Goal: Complete application form: Complete application form

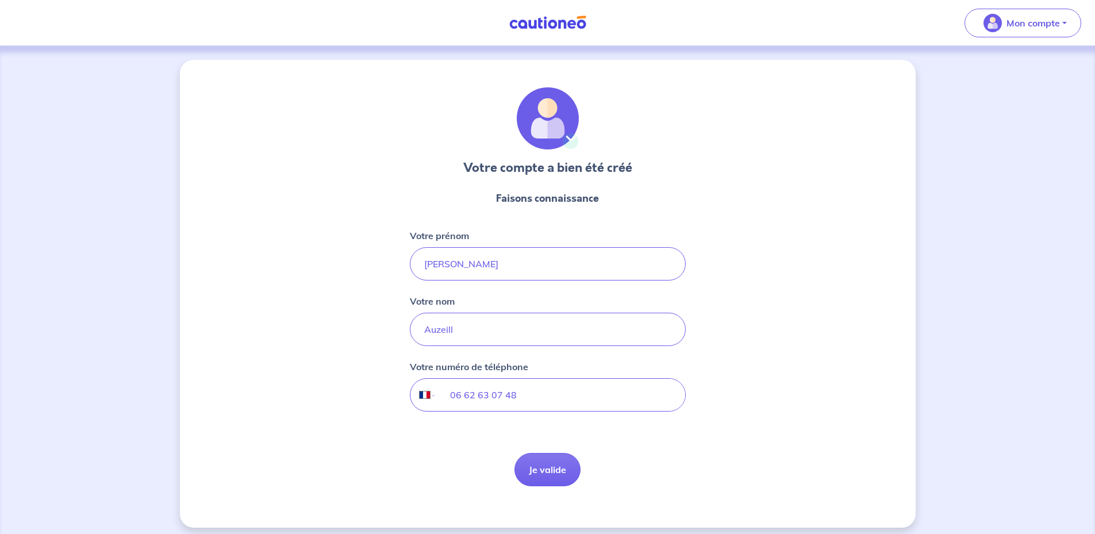
select select "FR"
click at [552, 471] on button "Je valide" at bounding box center [547, 469] width 66 height 33
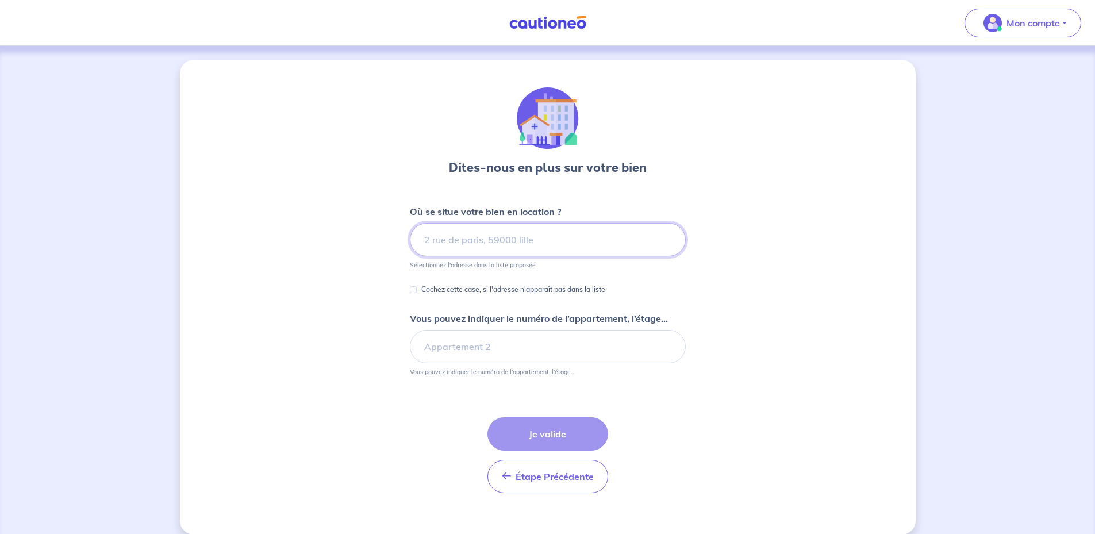
click at [487, 241] on input at bounding box center [548, 239] width 276 height 33
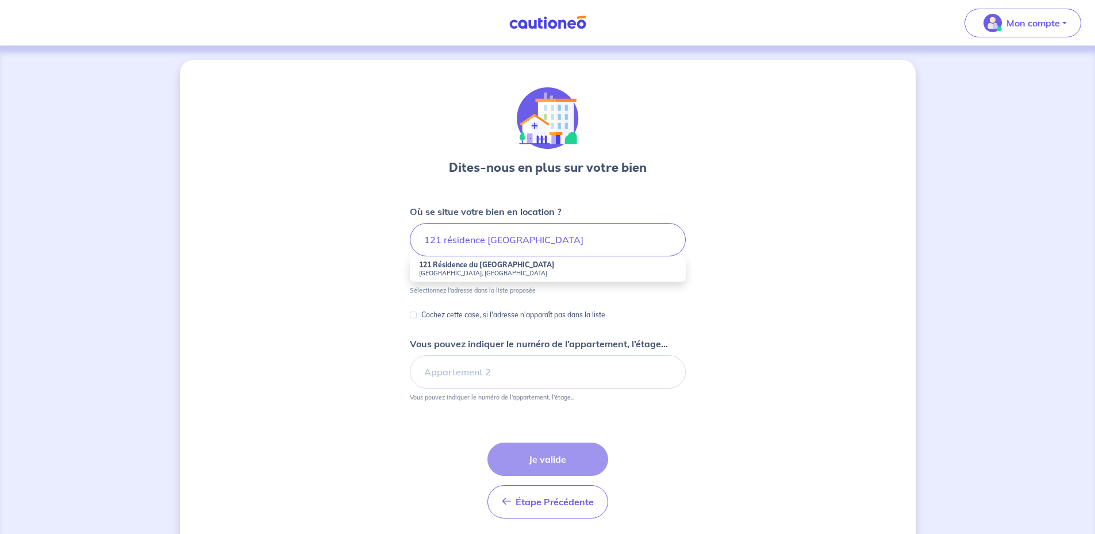
click at [473, 272] on small "[GEOGRAPHIC_DATA], [GEOGRAPHIC_DATA]" at bounding box center [547, 273] width 257 height 8
type input "121 Résidence du [GEOGRAPHIC_DATA], [GEOGRAPHIC_DATA], [DEMOGRAPHIC_DATA]"
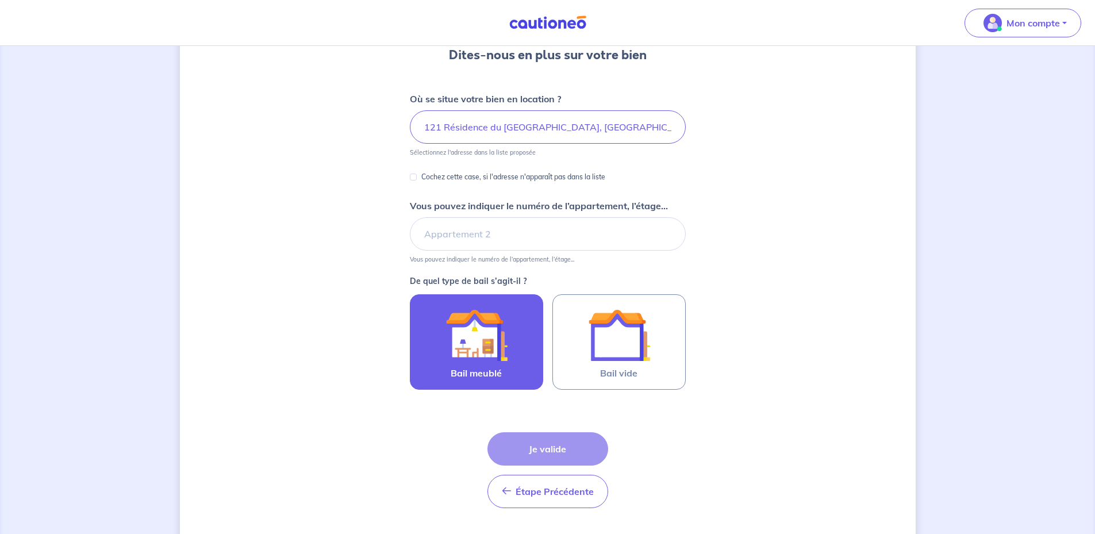
scroll to position [115, 0]
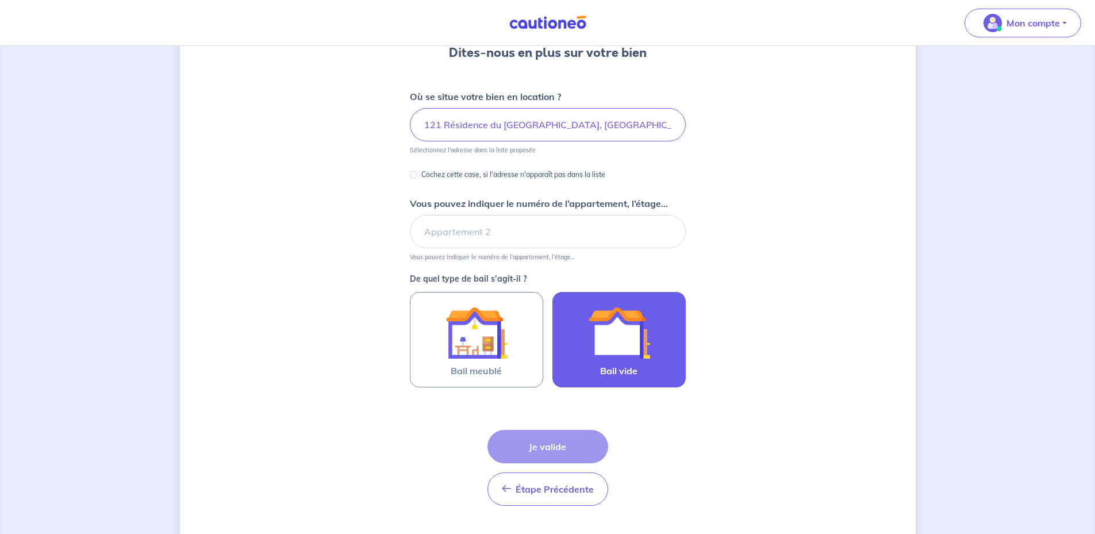
click at [589, 348] on img at bounding box center [619, 333] width 62 height 62
click at [0, 0] on input "Bail vide" at bounding box center [0, 0] width 0 height 0
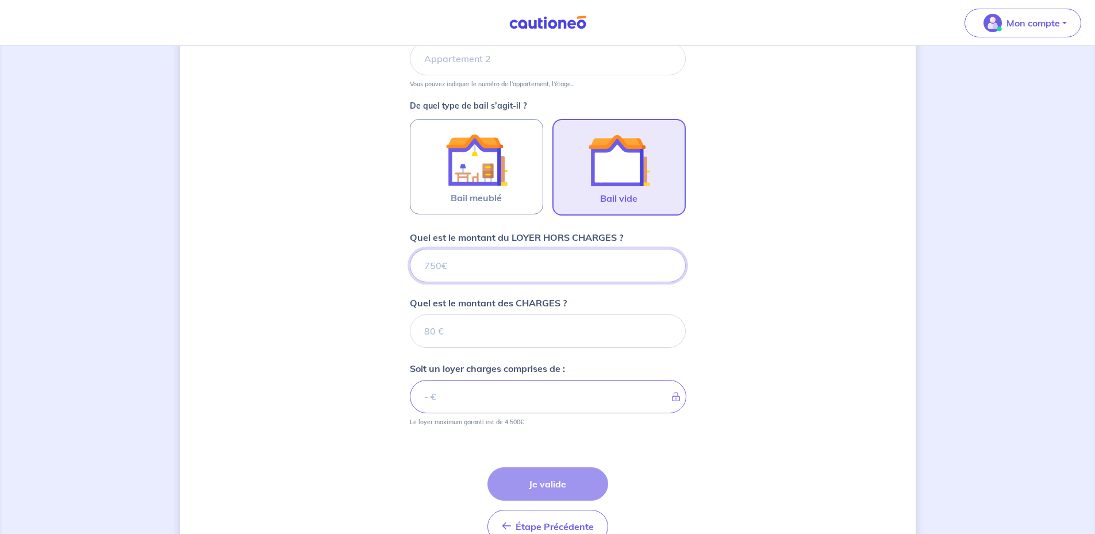
scroll to position [352, 0]
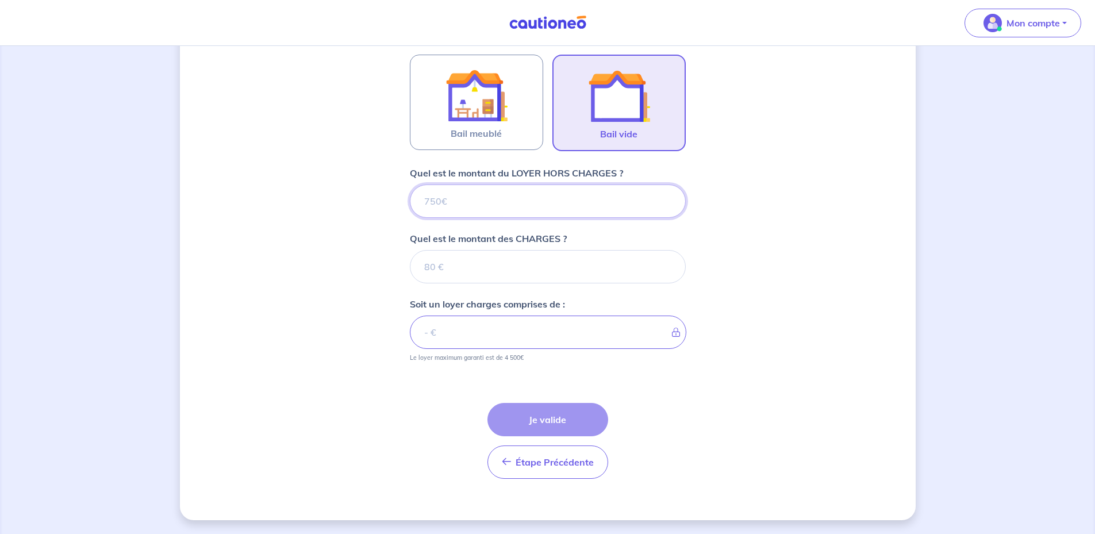
click at [475, 205] on input "Quel est le montant du LOYER HORS CHARGES ?" at bounding box center [548, 200] width 276 height 33
type input "1"
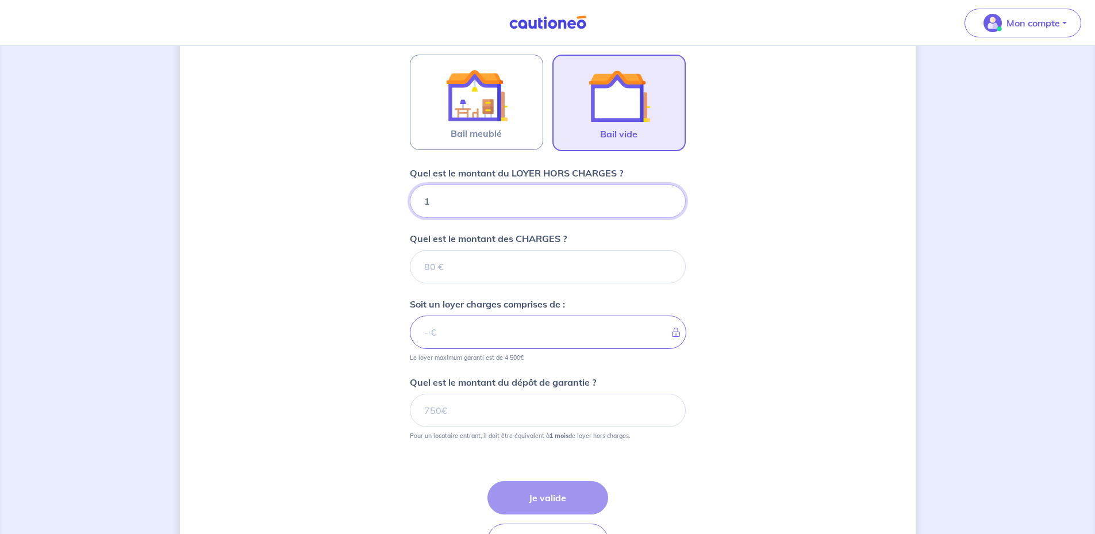
type input "14"
type input "1400"
click at [473, 271] on input "Quel est le montant des CHARGES ?" at bounding box center [548, 266] width 276 height 33
type input "4"
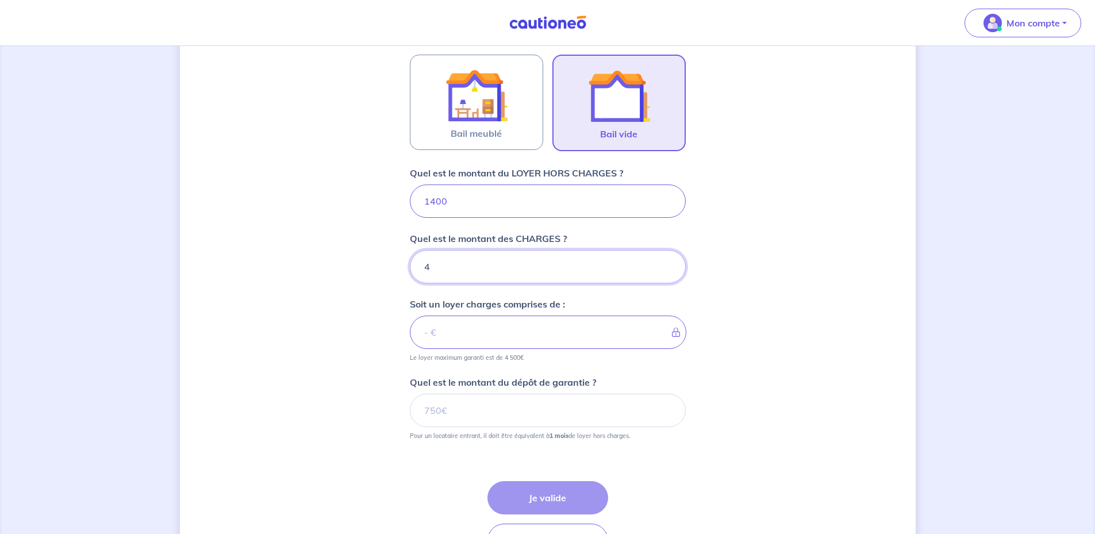
type input "1404"
type input "400"
type input "1800"
type input "400"
click at [437, 203] on input "1400" at bounding box center [548, 200] width 276 height 33
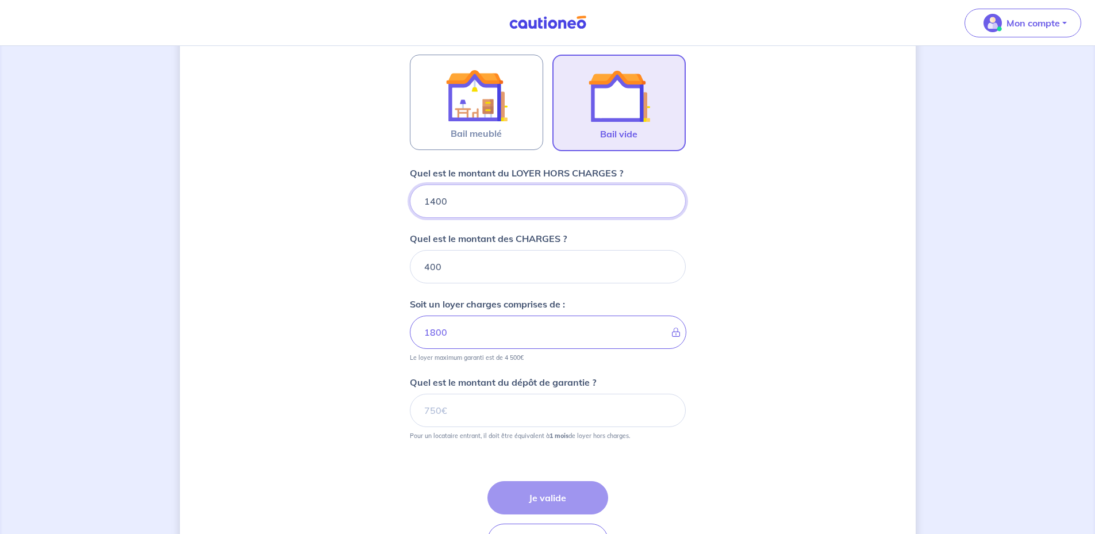
type input "100"
type input "500"
type input "1300"
type input "1700"
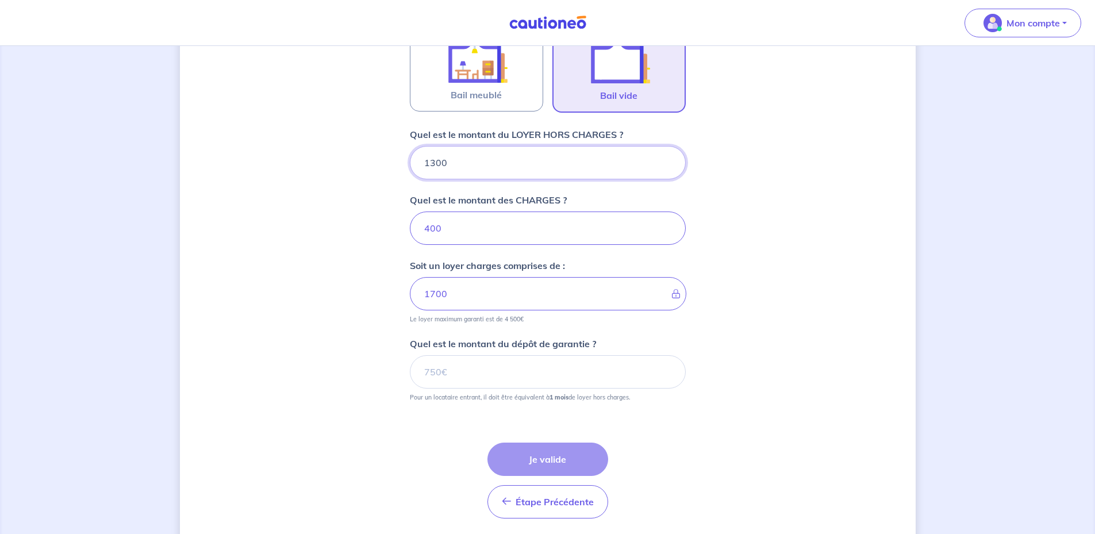
scroll to position [410, 0]
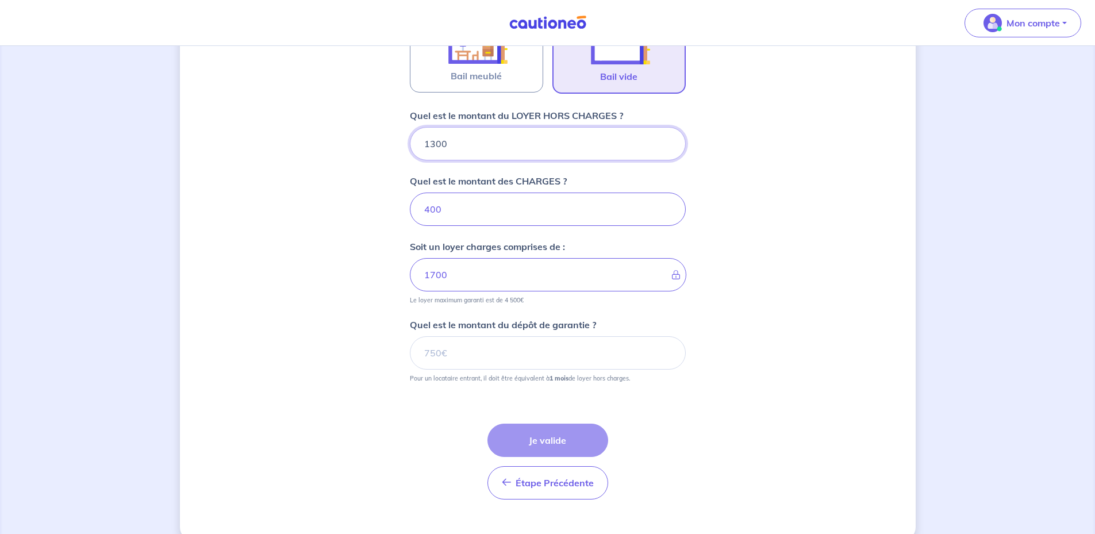
type input "1300"
click at [478, 344] on input "Quel est le montant du dépôt de garantie ?" at bounding box center [548, 352] width 276 height 33
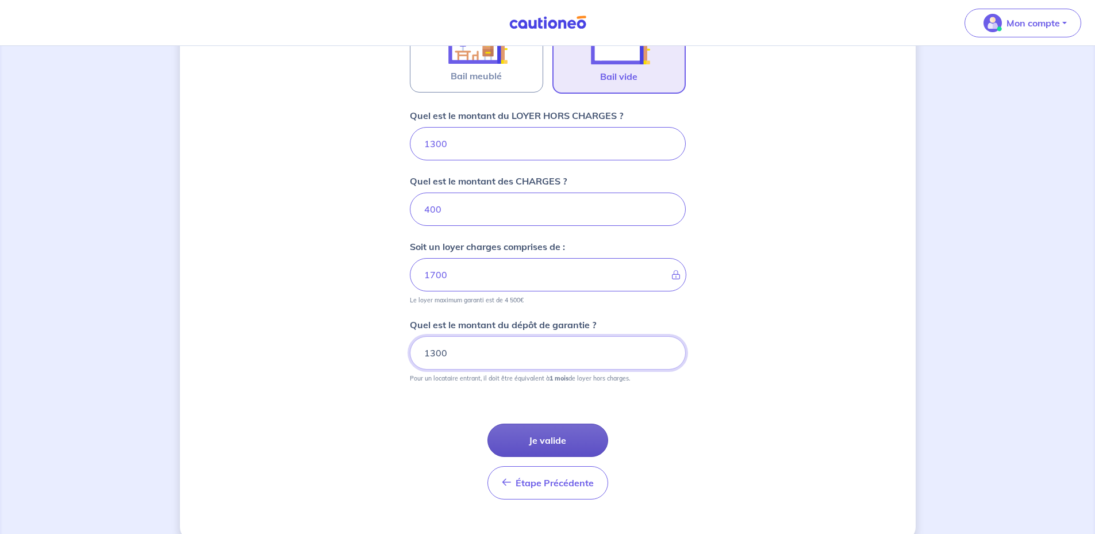
type input "1300"
click at [537, 436] on button "Je valide" at bounding box center [547, 439] width 121 height 33
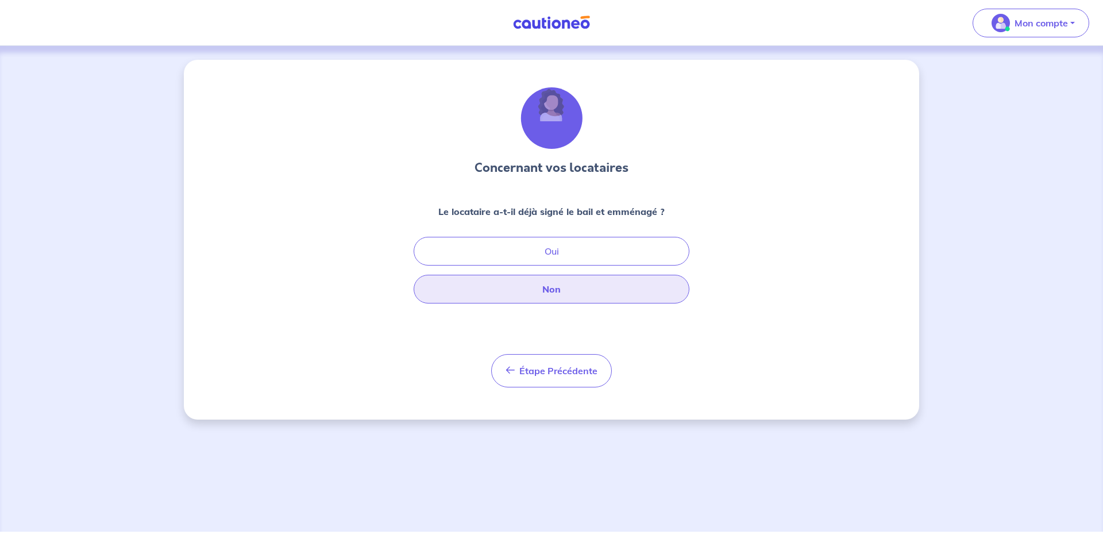
click at [580, 284] on button "Non" at bounding box center [552, 289] width 276 height 29
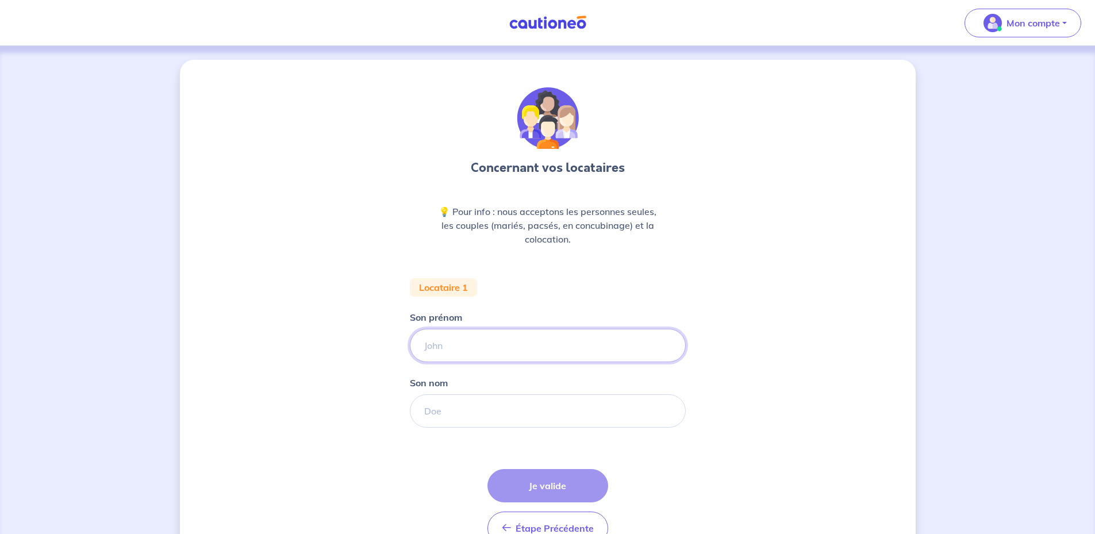
click at [546, 342] on input "Son prénom" at bounding box center [548, 345] width 276 height 33
type input "Pascale"
click at [505, 402] on input "Son nom" at bounding box center [548, 410] width 276 height 33
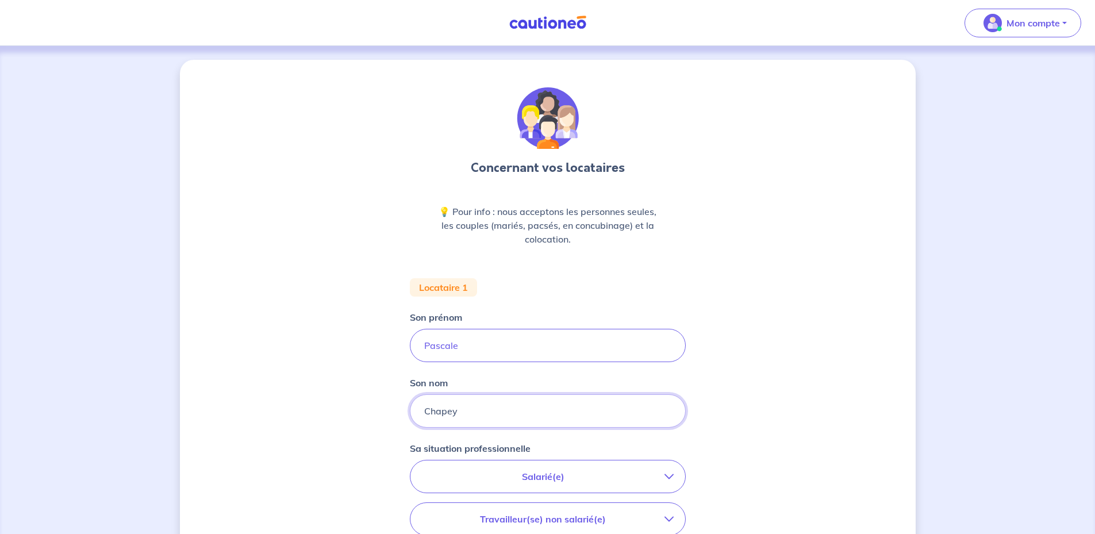
type input "Chapey"
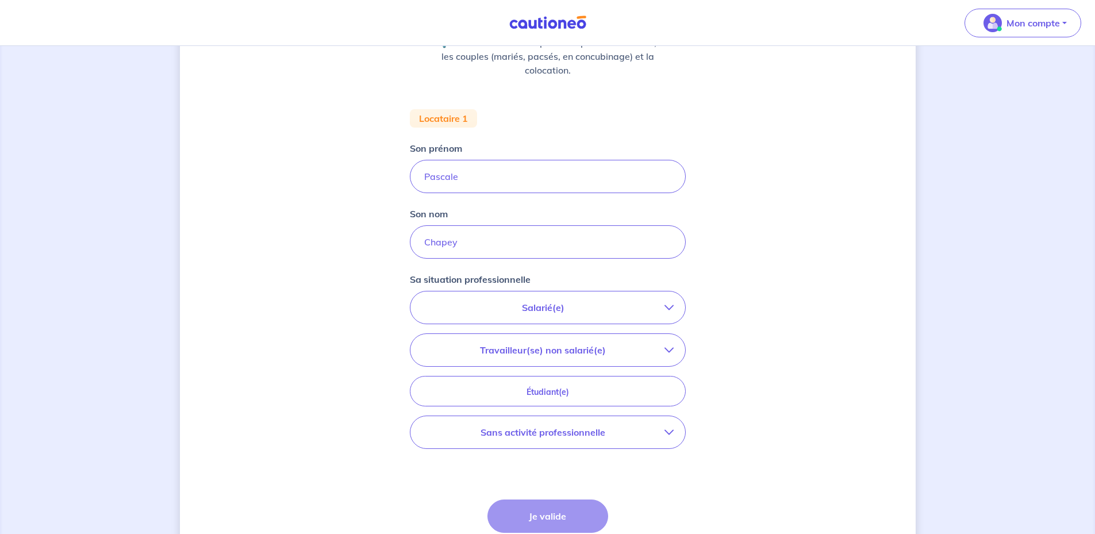
scroll to position [172, 0]
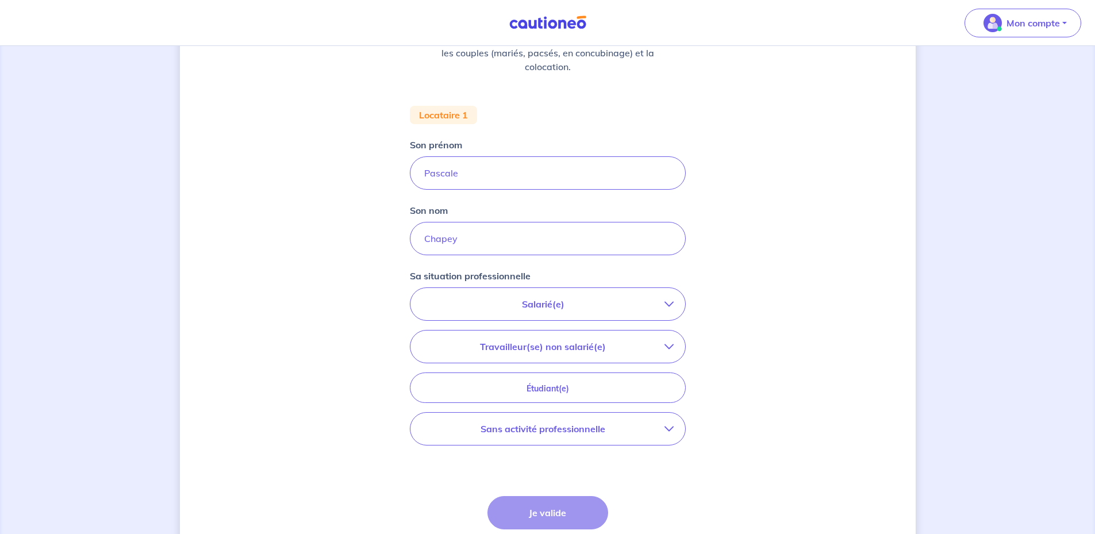
click at [531, 301] on p "Salarié(e)" at bounding box center [543, 304] width 242 height 14
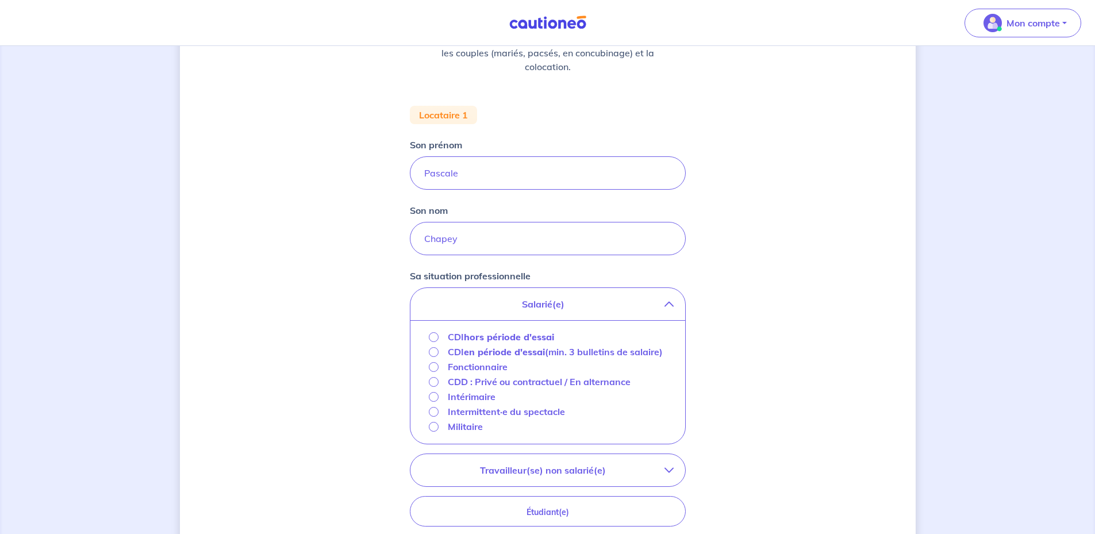
click at [488, 339] on strong "hors période d'essai" at bounding box center [509, 336] width 90 height 11
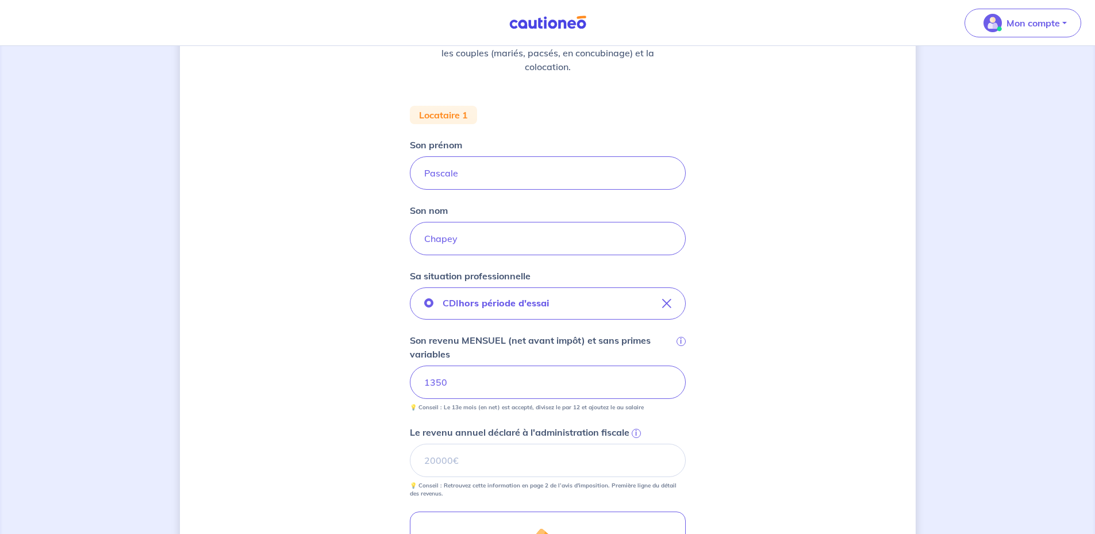
scroll to position [230, 0]
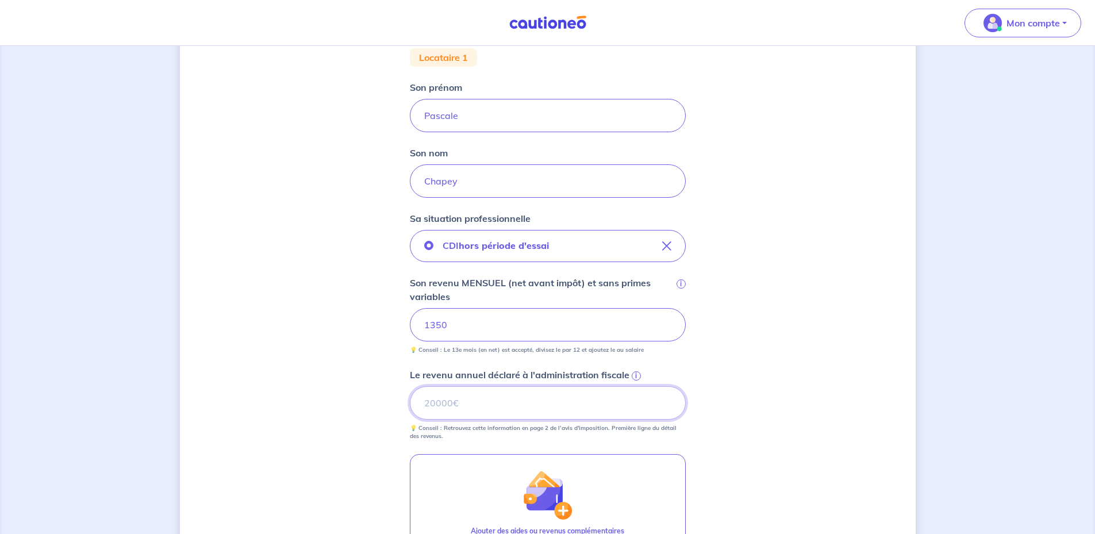
click at [476, 404] on input "Le revenu annuel déclaré à l'administration fiscale i" at bounding box center [548, 402] width 276 height 33
click at [633, 378] on span "i" at bounding box center [635, 375] width 9 height 9
click at [633, 386] on input "Le revenu annuel déclaré à l'administration fiscale i" at bounding box center [548, 402] width 276 height 33
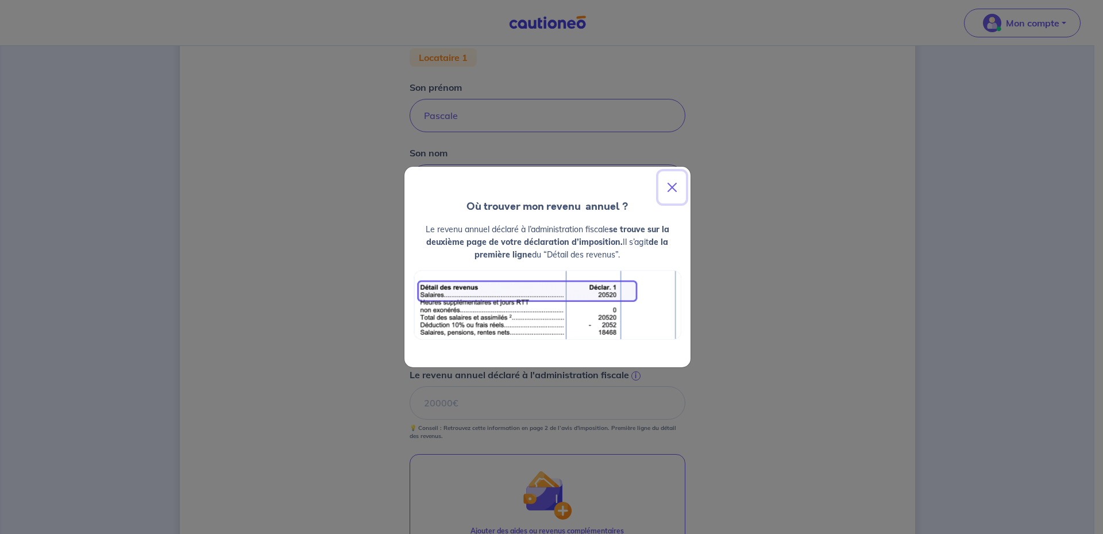
click at [675, 184] on button "Close" at bounding box center [672, 187] width 28 height 32
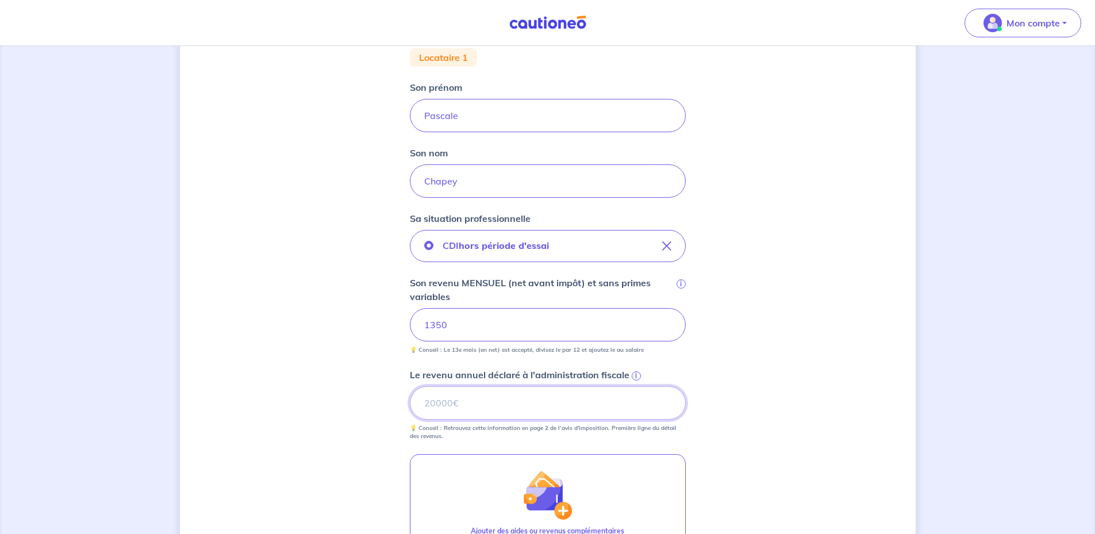
click at [529, 394] on input "Le revenu annuel déclaré à l'administration fiscale i" at bounding box center [548, 402] width 276 height 33
type input "245581"
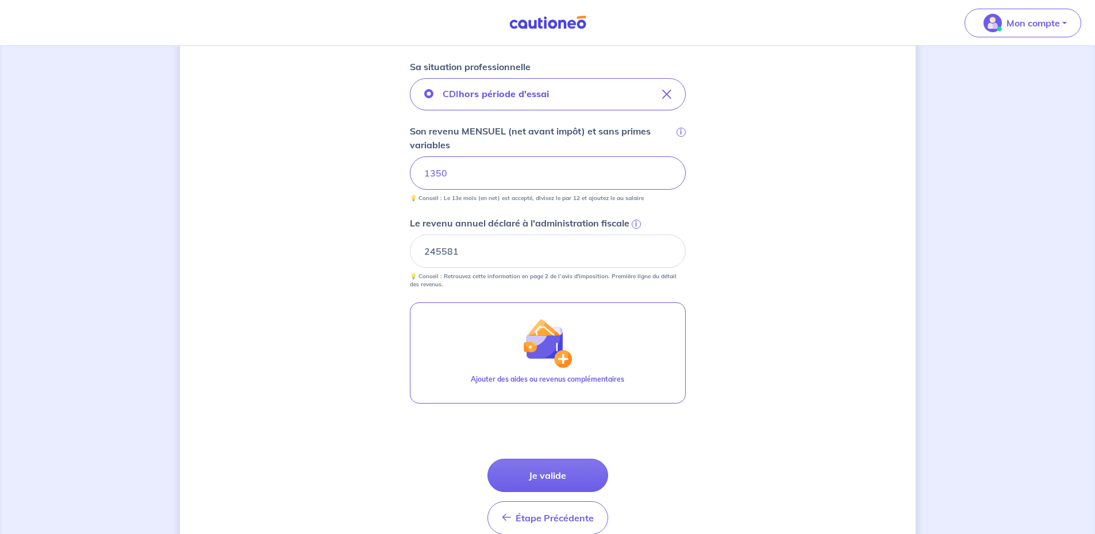
scroll to position [402, 0]
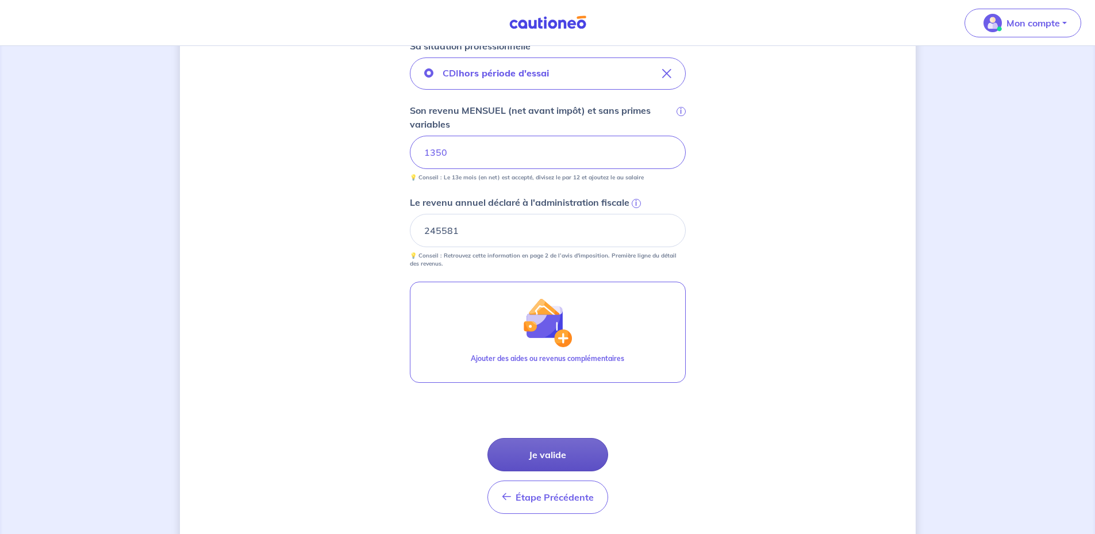
click at [540, 450] on button "Je valide" at bounding box center [547, 454] width 121 height 33
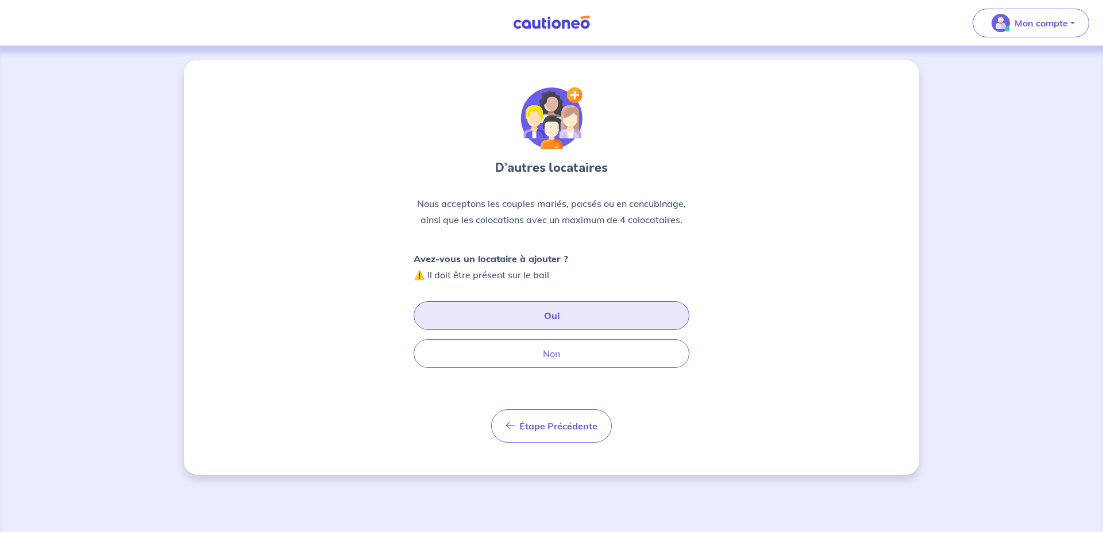
click at [510, 315] on button "Oui" at bounding box center [552, 315] width 276 height 29
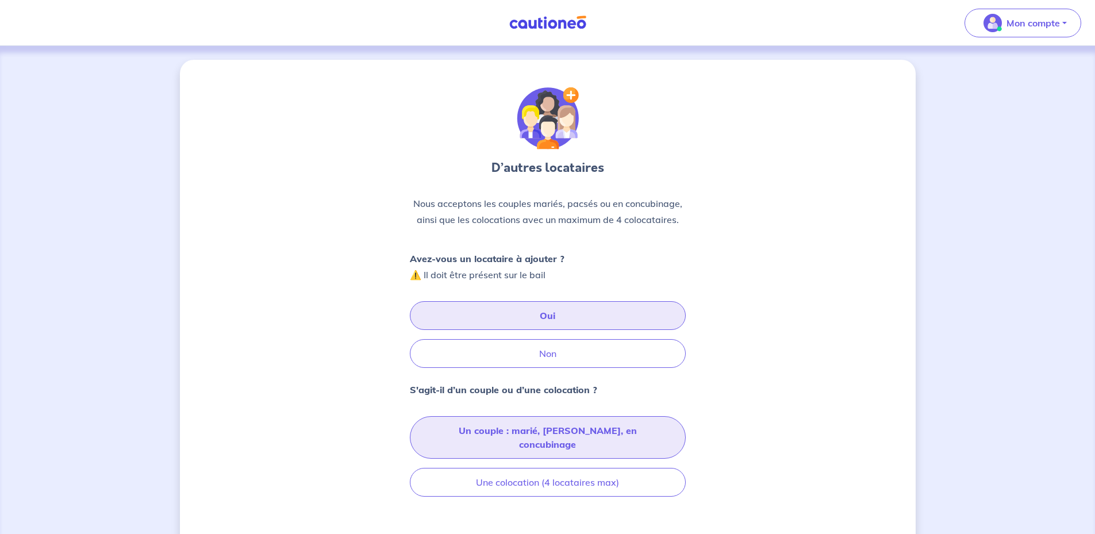
click at [528, 431] on button "Un couple : marié, [PERSON_NAME], en concubinage" at bounding box center [548, 437] width 276 height 43
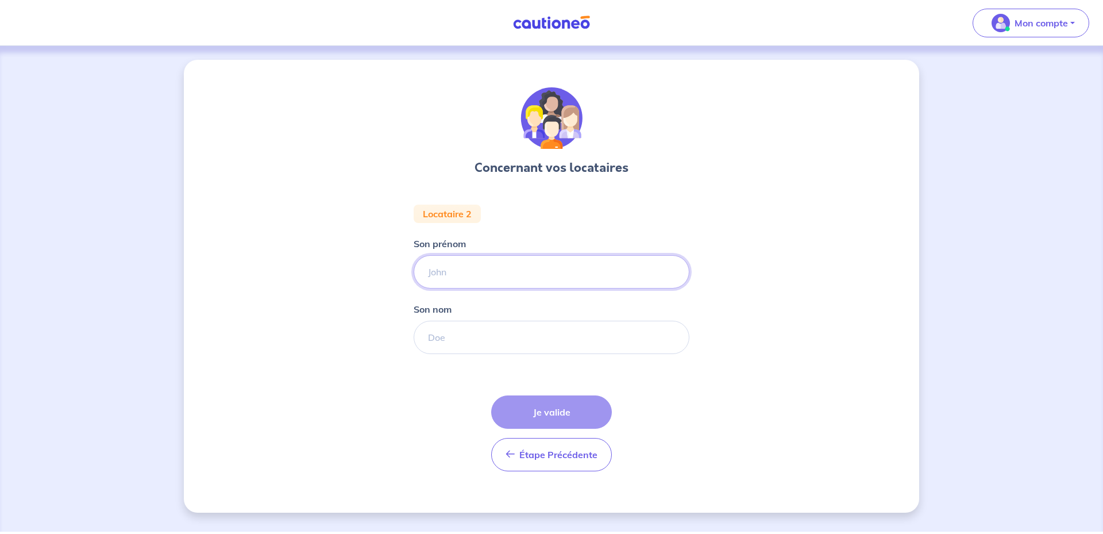
click at [508, 264] on input "Son prénom" at bounding box center [552, 271] width 276 height 33
type input "[PERSON_NAME]"
click at [482, 339] on input "Son nom" at bounding box center [552, 337] width 276 height 33
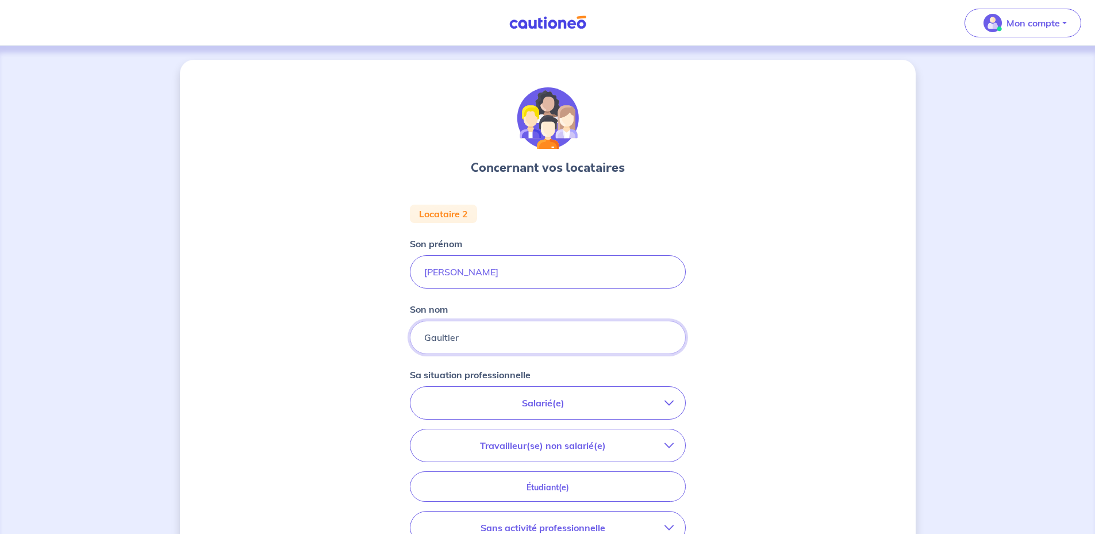
type input "Gaultier"
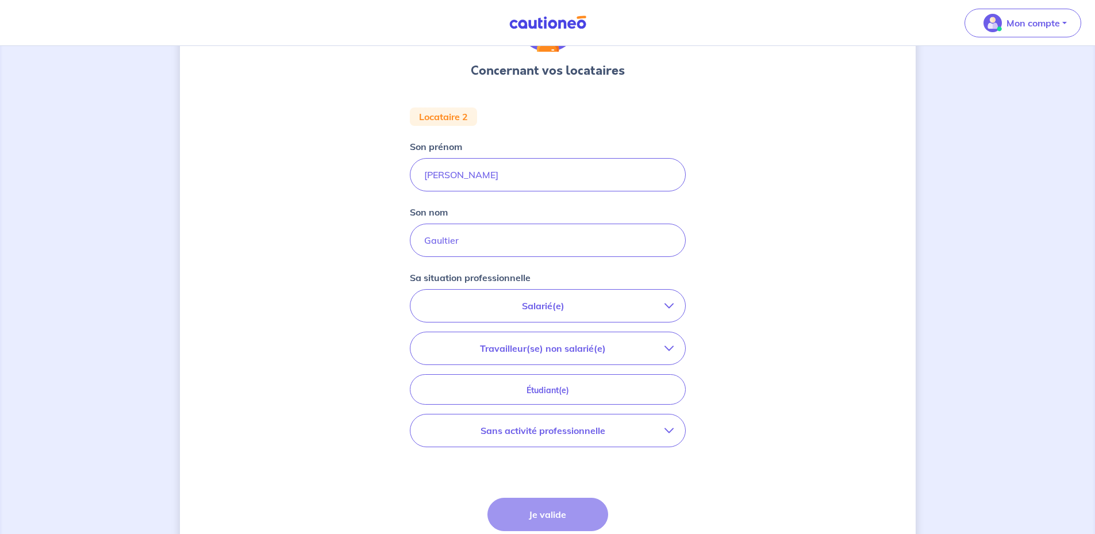
scroll to position [115, 0]
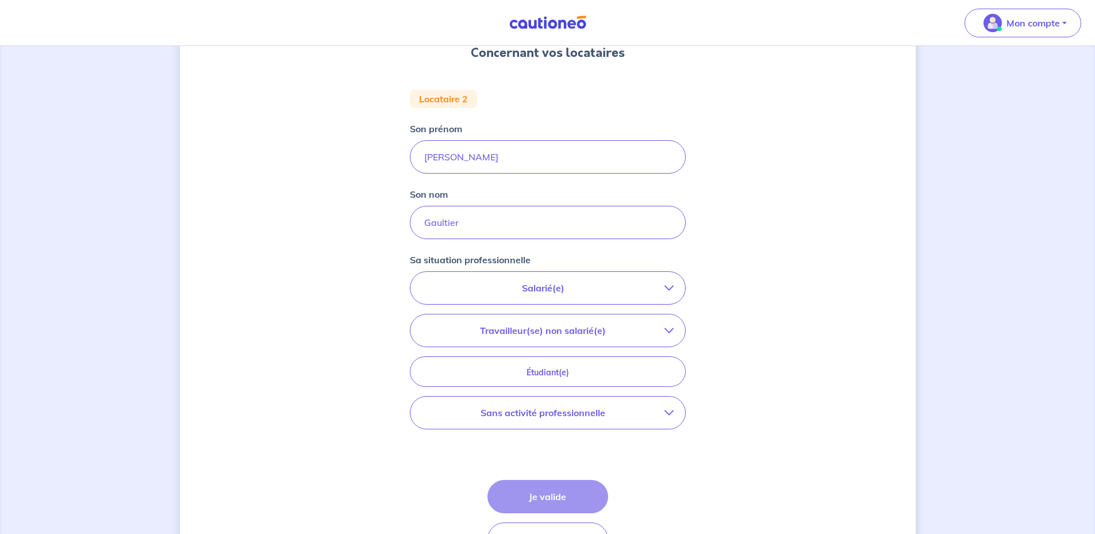
click at [498, 281] on p "Salarié(e)" at bounding box center [543, 288] width 242 height 14
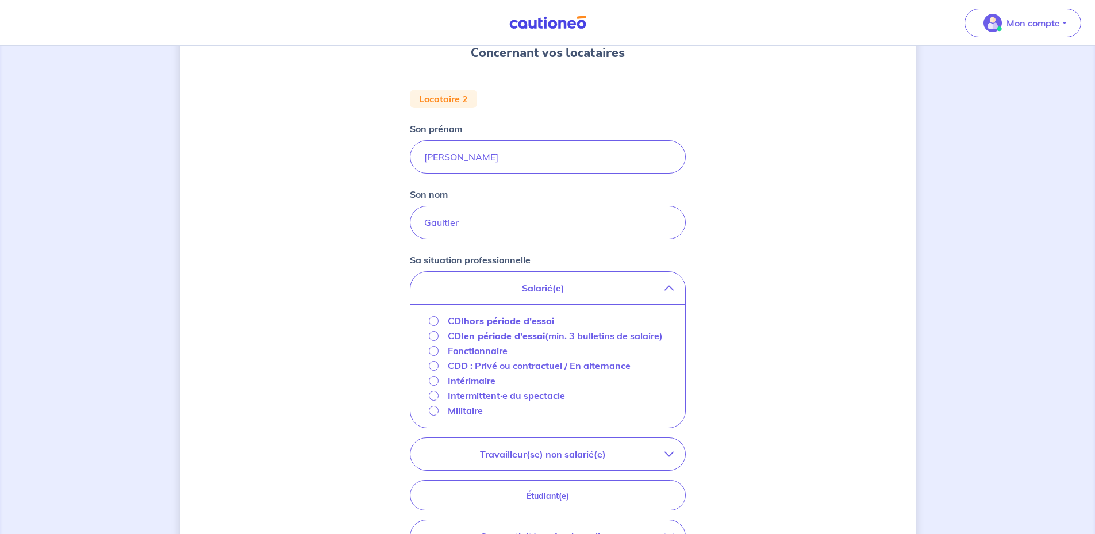
click at [480, 319] on strong "hors période d'essai" at bounding box center [509, 320] width 90 height 11
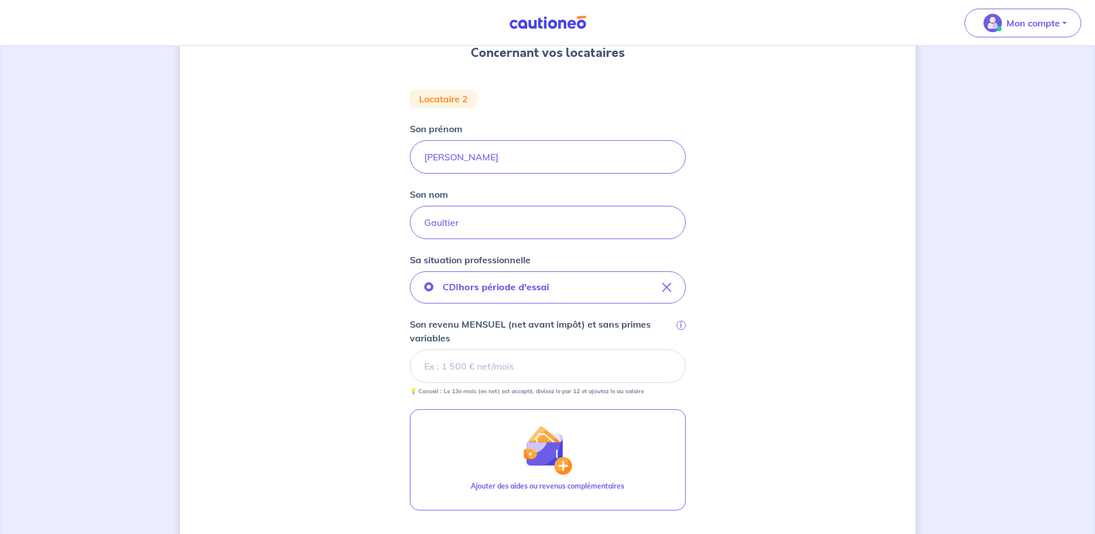
click at [477, 371] on input "Son revenu MENSUEL (net avant impôt) et sans primes variables i" at bounding box center [548, 365] width 276 height 33
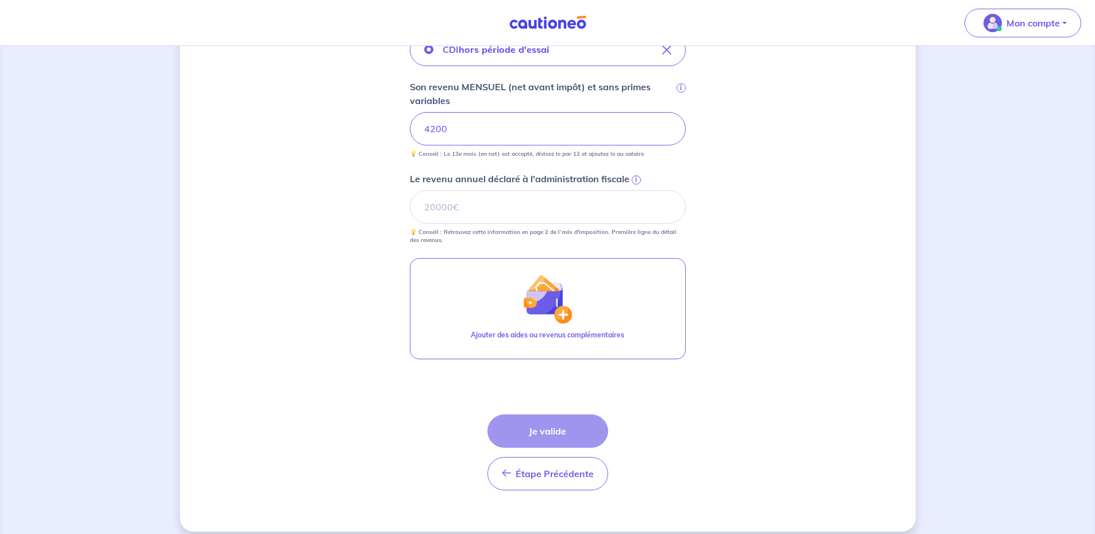
scroll to position [364, 0]
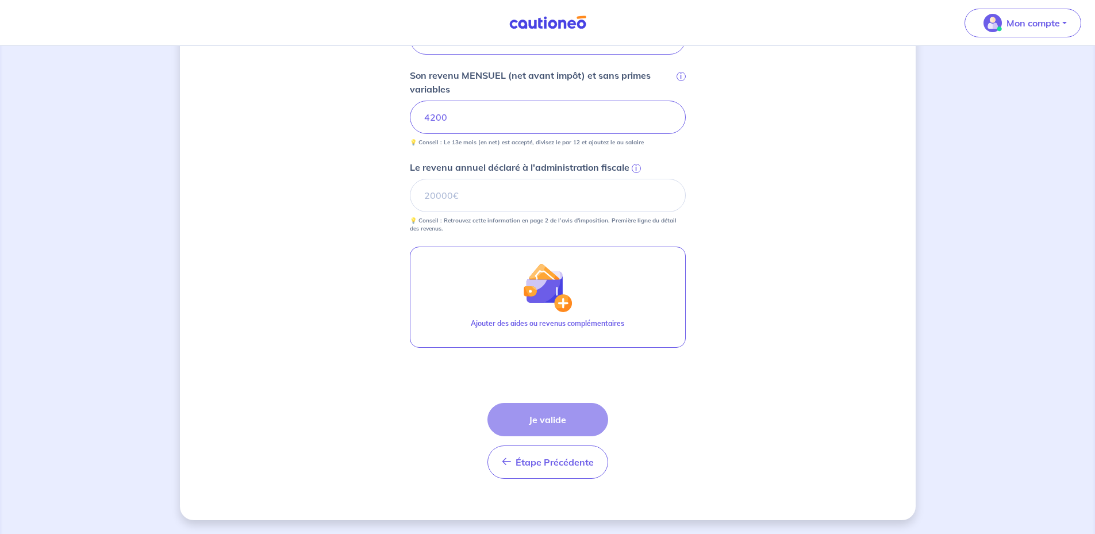
click at [552, 419] on div "Étape Précédente Précédent Je valide Je valide" at bounding box center [547, 441] width 121 height 76
click at [514, 191] on input "Le revenu annuel déclaré à l'administration fiscale i" at bounding box center [548, 195] width 276 height 33
type input "63614"
click at [551, 427] on button "Je valide" at bounding box center [547, 419] width 121 height 33
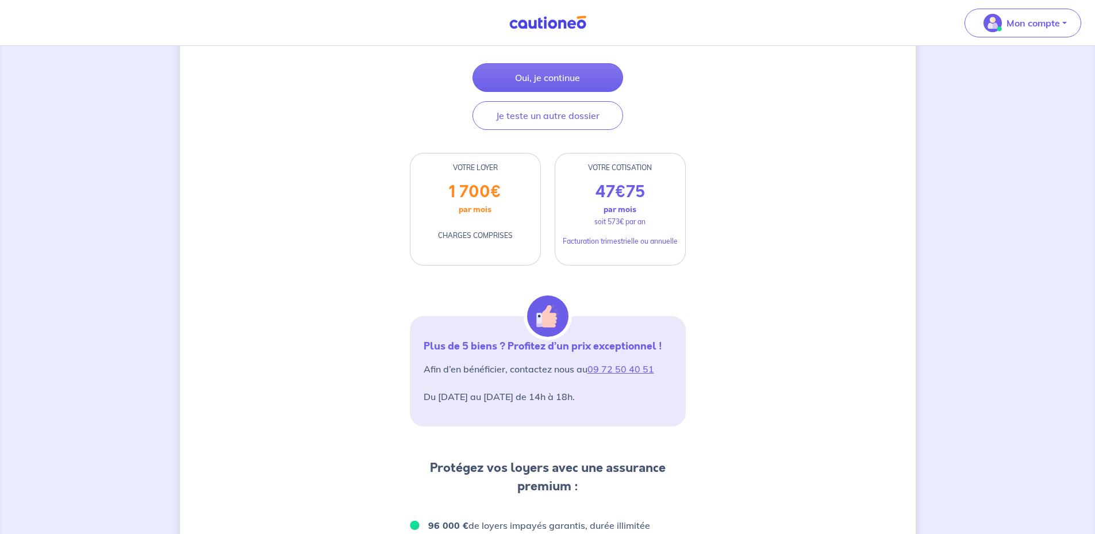
scroll to position [223, 0]
click at [450, 281] on div "D’après vos déclarations, Votre dossier locataire est éligible Souhaitez-vous p…" at bounding box center [548, 406] width 276 height 1084
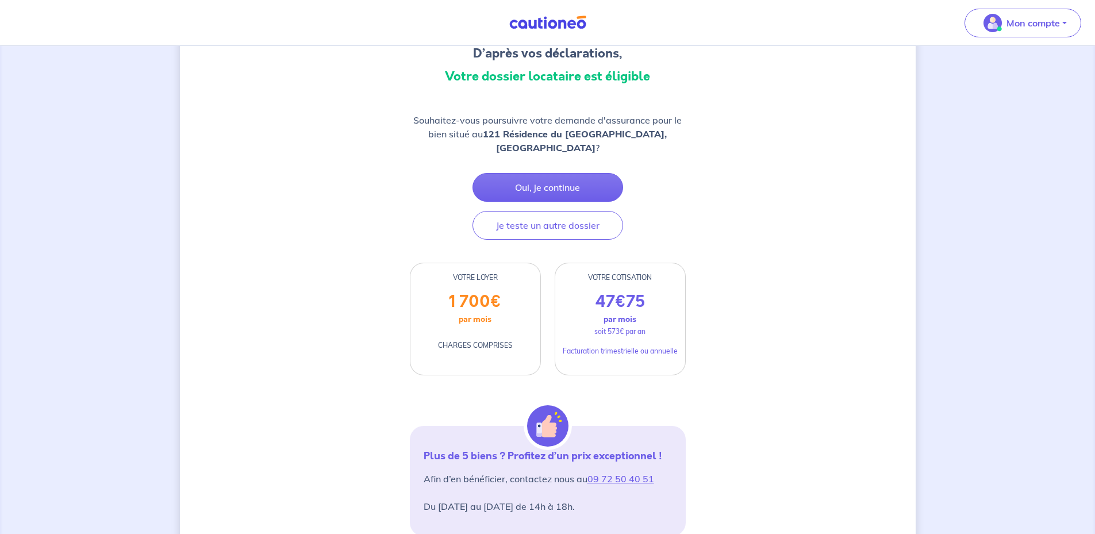
scroll to position [115, 0]
click at [539, 191] on button "Oui, je continue" at bounding box center [547, 186] width 151 height 29
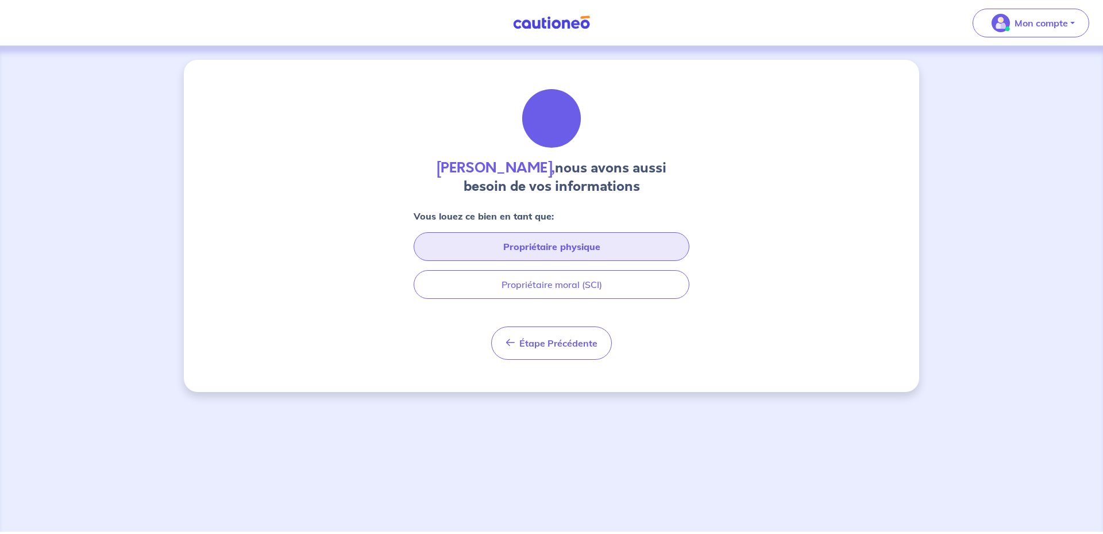
click at [549, 251] on button "Propriétaire physique" at bounding box center [552, 246] width 276 height 29
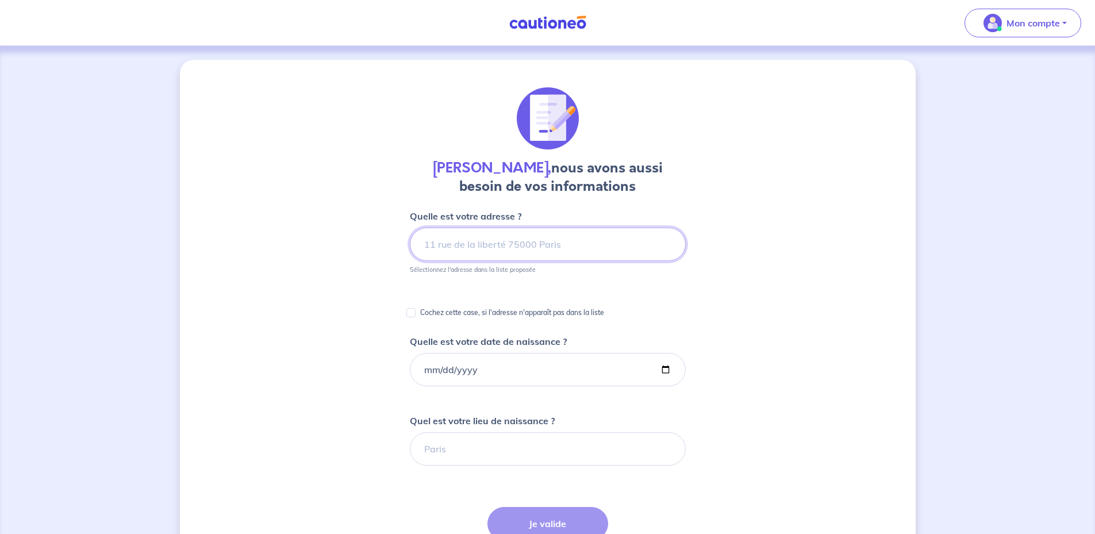
click at [549, 251] on input at bounding box center [548, 244] width 276 height 33
type input "2"
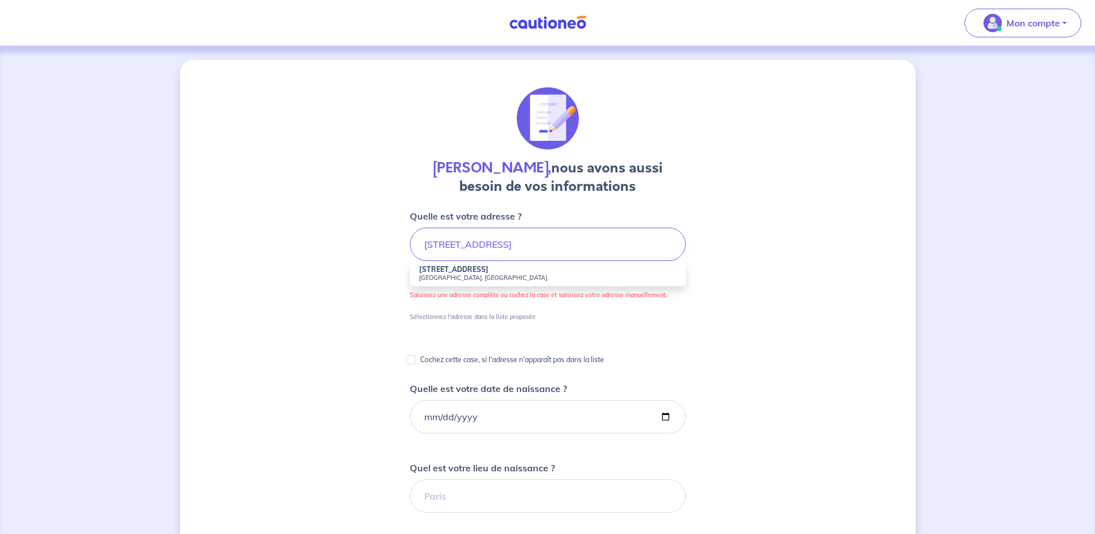
click at [528, 276] on small "[GEOGRAPHIC_DATA], [GEOGRAPHIC_DATA]" at bounding box center [547, 277] width 257 height 8
type input "[STREET_ADDRESS]"
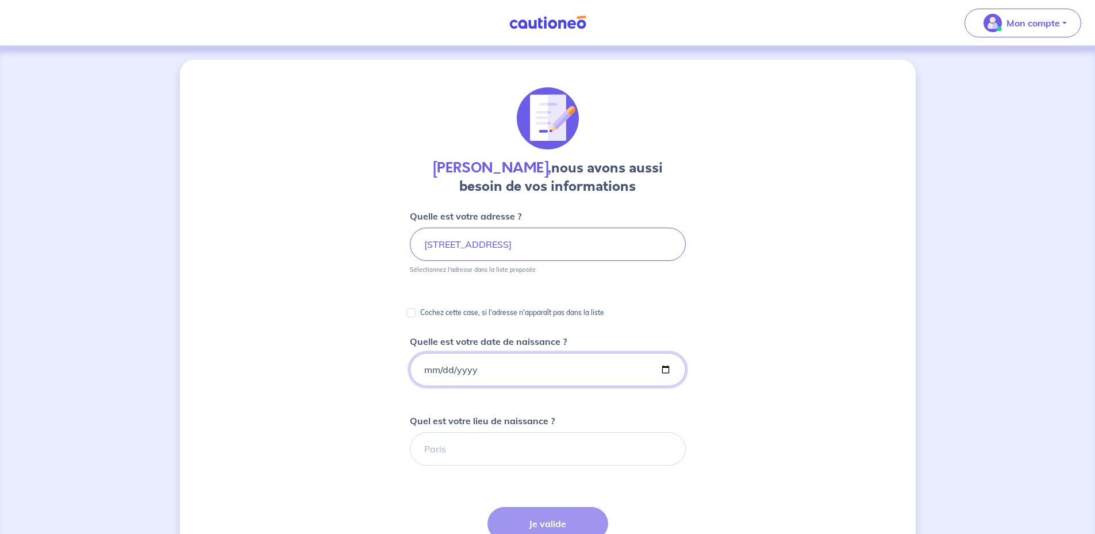
click at [521, 364] on input "Quelle est votre date de naissance ?" at bounding box center [548, 369] width 276 height 33
type input "[DATE]"
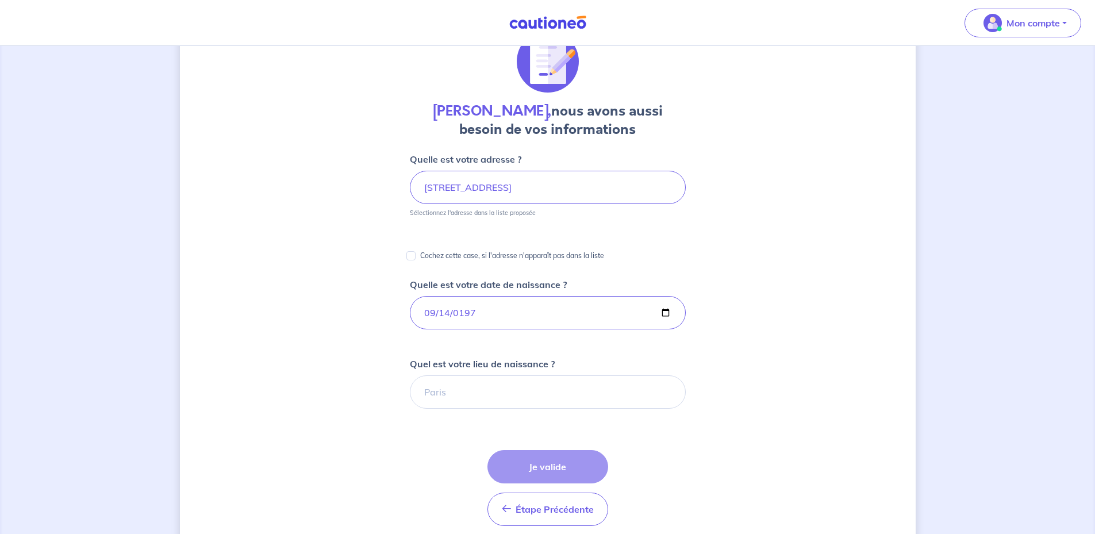
scroll to position [57, 0]
click at [521, 380] on input "Quel est votre lieu de naissance ?" at bounding box center [548, 391] width 276 height 33
type input "[GEOGRAPHIC_DATA]"
click at [553, 469] on button "Je valide" at bounding box center [547, 465] width 121 height 33
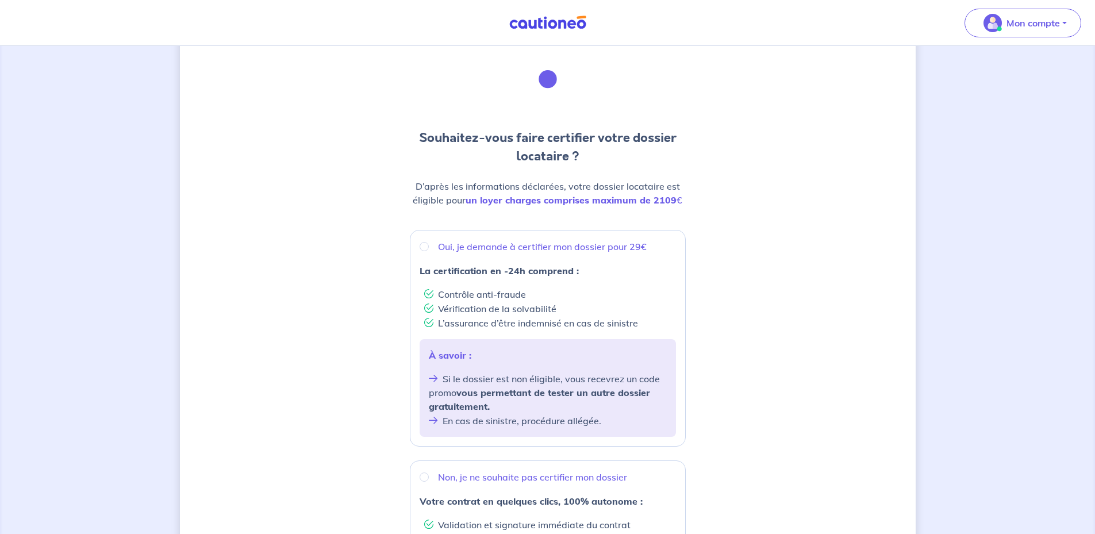
scroll to position [38, 0]
